Goal: Task Accomplishment & Management: Complete application form

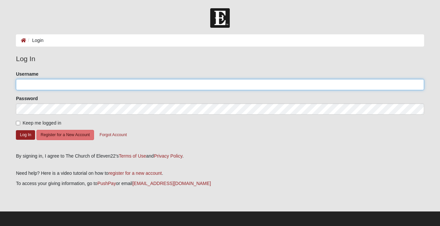
click at [50, 81] on input "Username" at bounding box center [220, 84] width 408 height 11
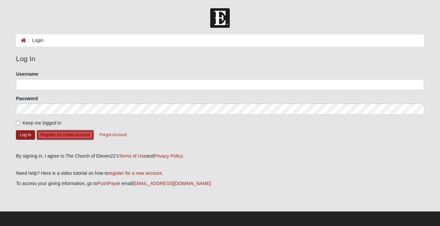
click at [51, 135] on button "Register for a New Account" at bounding box center [65, 135] width 58 height 10
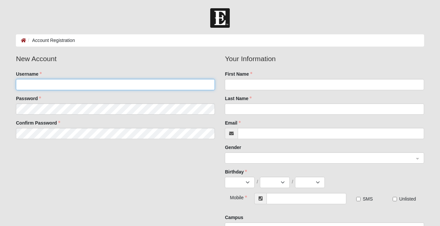
click at [31, 87] on input "Username" at bounding box center [115, 84] width 199 height 11
type input "TLFalk"
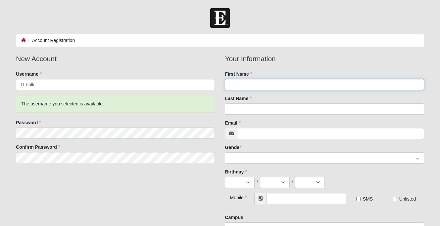
click at [236, 88] on input "First Name" at bounding box center [324, 84] width 199 height 11
type input "Terri"
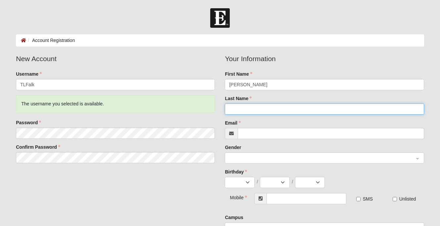
type input "Falk"
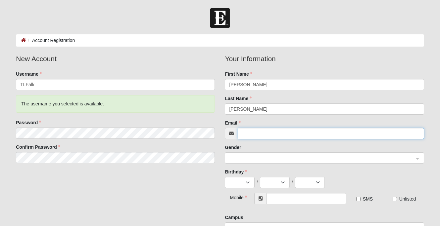
type input "terri.falk95@gmail.com"
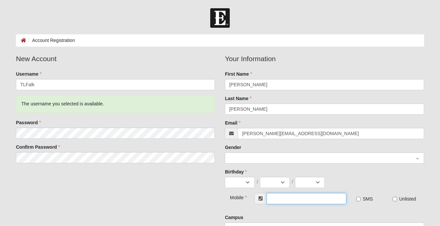
type input "(352) 238-1275"
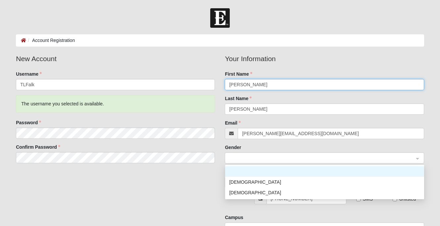
click at [248, 158] on span at bounding box center [321, 158] width 184 height 7
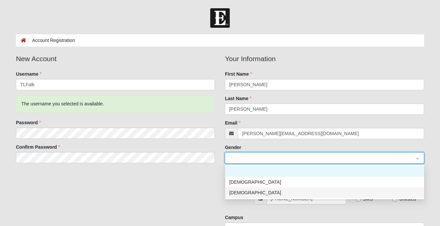
click at [246, 193] on div "Female" at bounding box center [324, 192] width 191 height 7
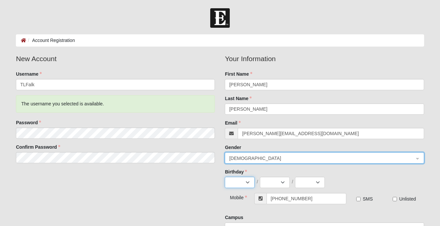
click at [250, 183] on select "Jan Feb Mar Apr May Jun Jul Aug Sep Oct Nov Dec" at bounding box center [240, 182] width 30 height 11
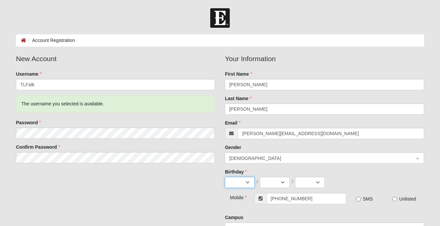
select select "1"
click at [287, 184] on select "1 2 3 4 5 6 7 8 9 10 11 12 13 14 15 16 17 18 19 20 21 22 23 24 25 26 27 28 29 3…" at bounding box center [275, 182] width 30 height 11
select select "10"
click at [312, 183] on select "2025 2024 2023 2022 2021 2020 2019 2018 2017 2016 2015 2014 2013 2012 2011 2010…" at bounding box center [310, 182] width 30 height 11
select select "1972"
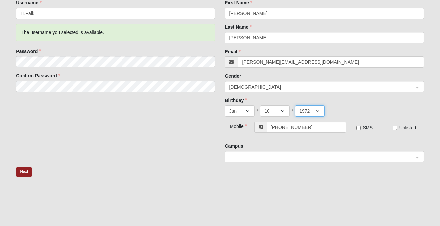
scroll to position [72, 0]
click at [358, 127] on input "SMS" at bounding box center [358, 127] width 4 height 4
checkbox input "true"
click at [244, 157] on span at bounding box center [321, 156] width 184 height 7
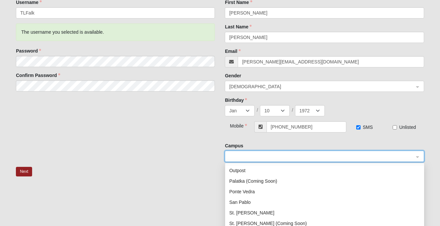
scroll to position [85, 0]
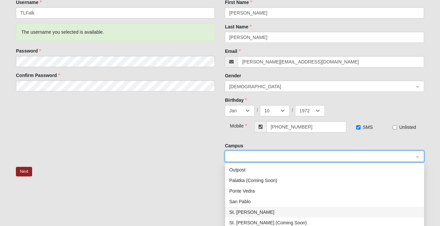
click at [248, 211] on div "St. Johns" at bounding box center [324, 212] width 191 height 7
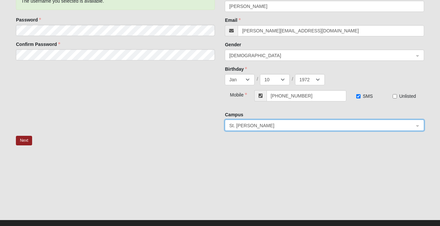
scroll to position [114, 0]
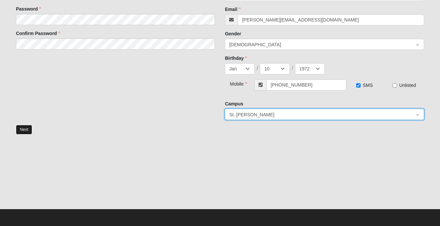
click at [30, 130] on button "Next" at bounding box center [24, 130] width 16 height 10
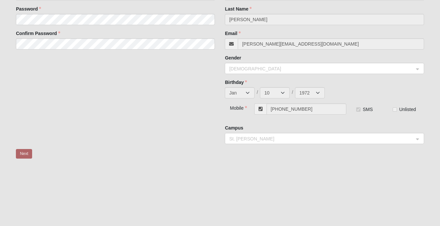
scroll to position [0, 0]
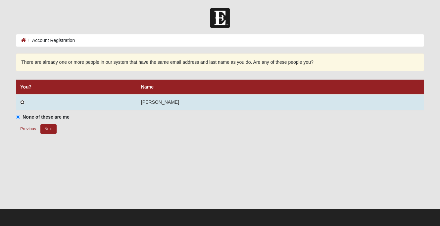
click at [23, 103] on input "radio" at bounding box center [22, 102] width 4 height 4
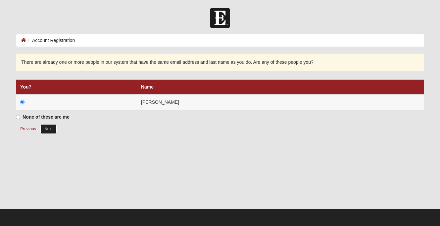
click at [47, 130] on button "Next" at bounding box center [48, 129] width 16 height 10
radio input "true"
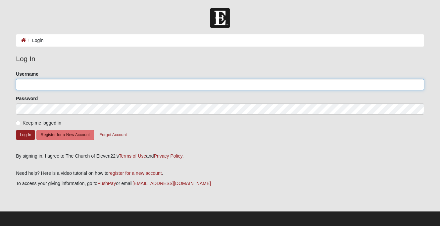
click at [57, 87] on input "Username" at bounding box center [220, 84] width 408 height 11
click at [27, 85] on input "TLfalk" at bounding box center [220, 84] width 408 height 11
type input "TLFalk"
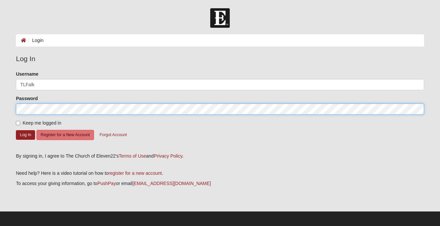
click at [16, 130] on button "Log In" at bounding box center [25, 135] width 19 height 10
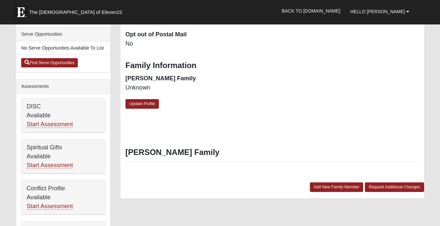
scroll to position [244, 0]
